Goal: Transaction & Acquisition: Subscribe to service/newsletter

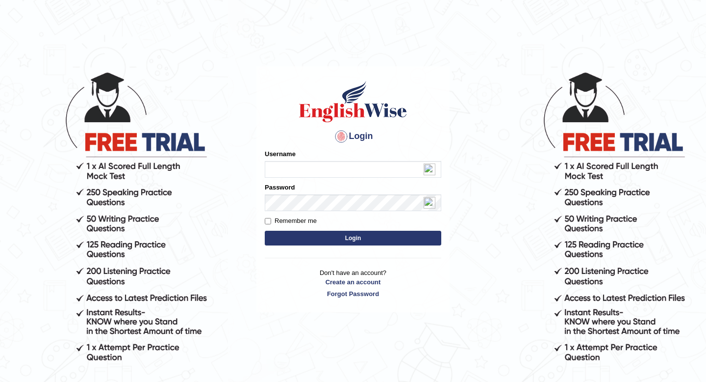
type input "ParbatiM"
click at [359, 239] on button "Login" at bounding box center [353, 238] width 177 height 15
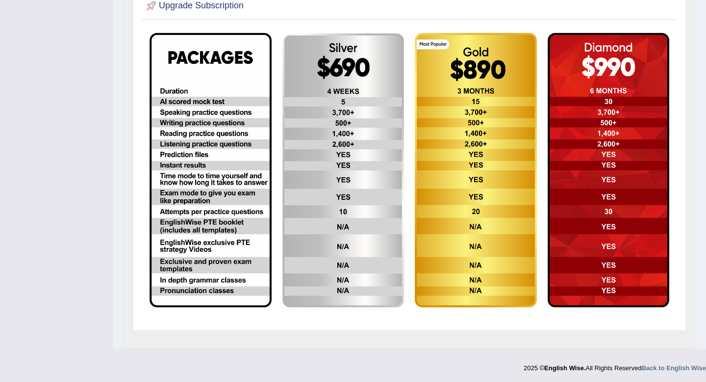
scroll to position [273, 0]
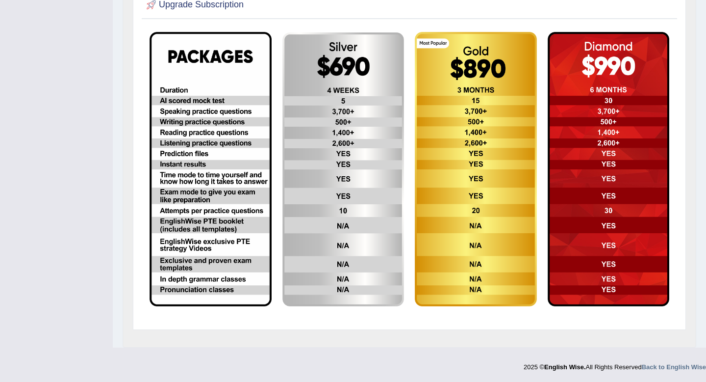
click at [307, 181] on img at bounding box center [344, 169] width 122 height 274
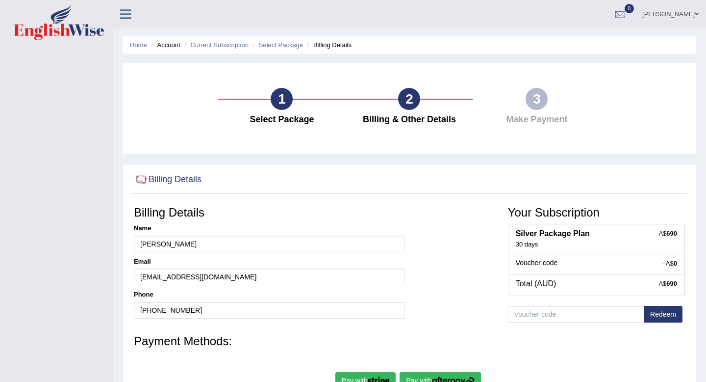
click at [268, 50] on ul "Home Account Current Subscription Select Package Billing Details" at bounding box center [410, 44] width 574 height 17
click at [270, 47] on link "Select Package" at bounding box center [281, 44] width 44 height 7
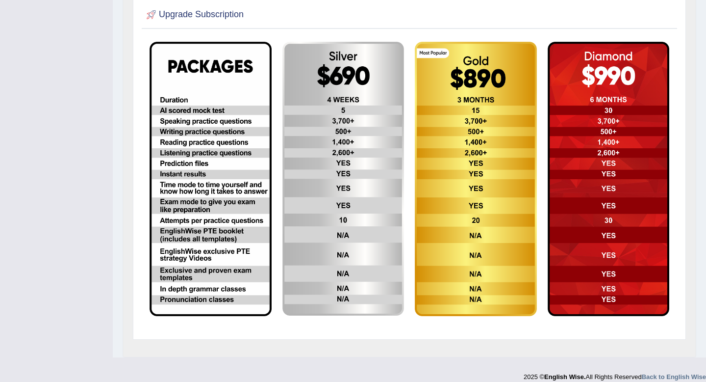
scroll to position [209, 0]
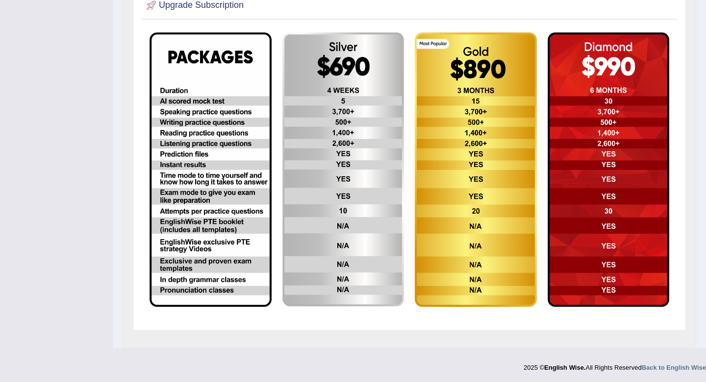
click at [459, 195] on img at bounding box center [476, 169] width 122 height 274
